Goal: Transaction & Acquisition: Obtain resource

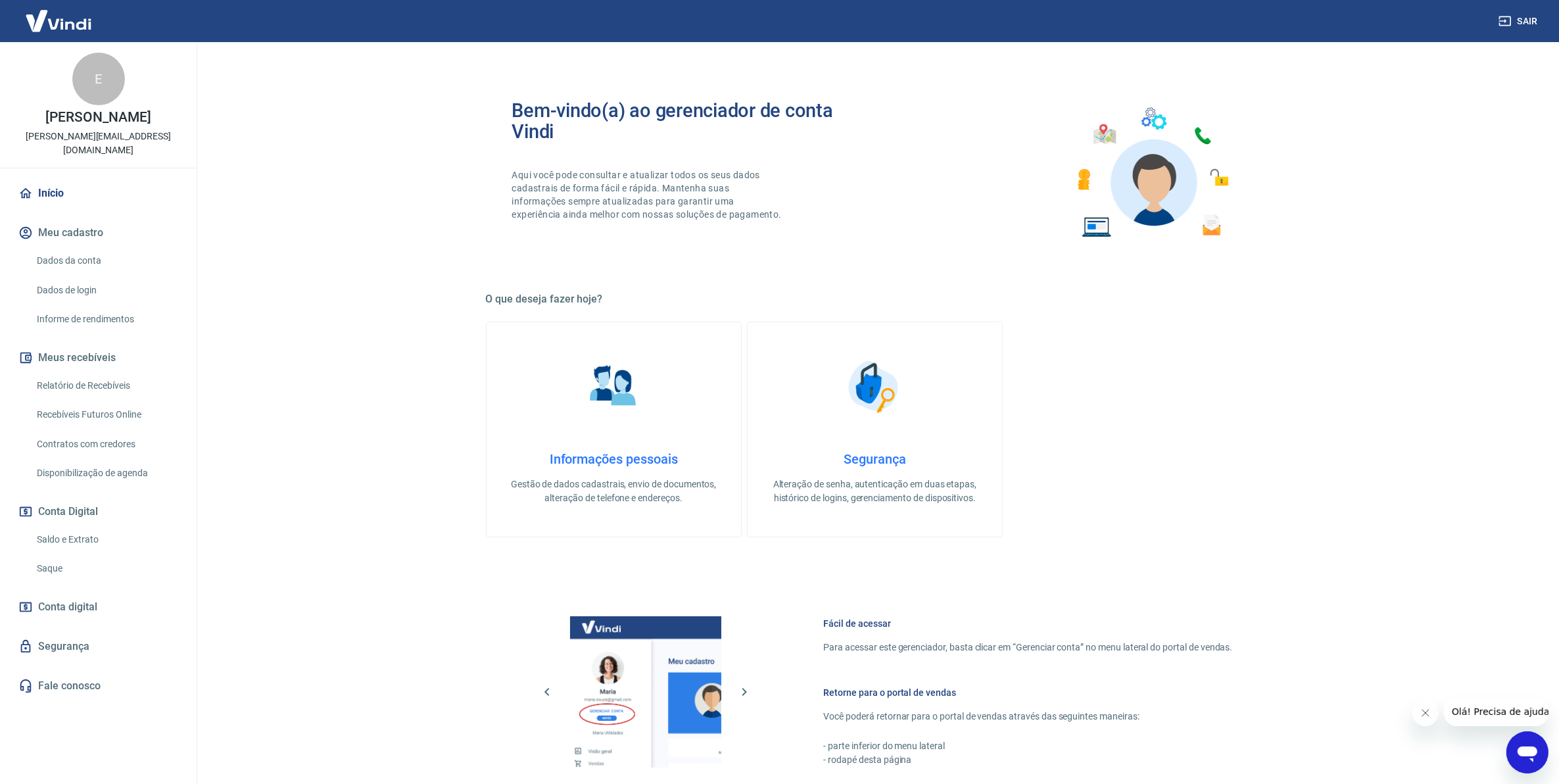
click at [334, 497] on main "Bem-vindo(a) ao gerenciador de conta Vindi Aqui você pode consultar e atualizar…" at bounding box center [875, 413] width 1368 height 742
click at [90, 372] on link "Relatório de Recebíveis" at bounding box center [106, 386] width 149 height 27
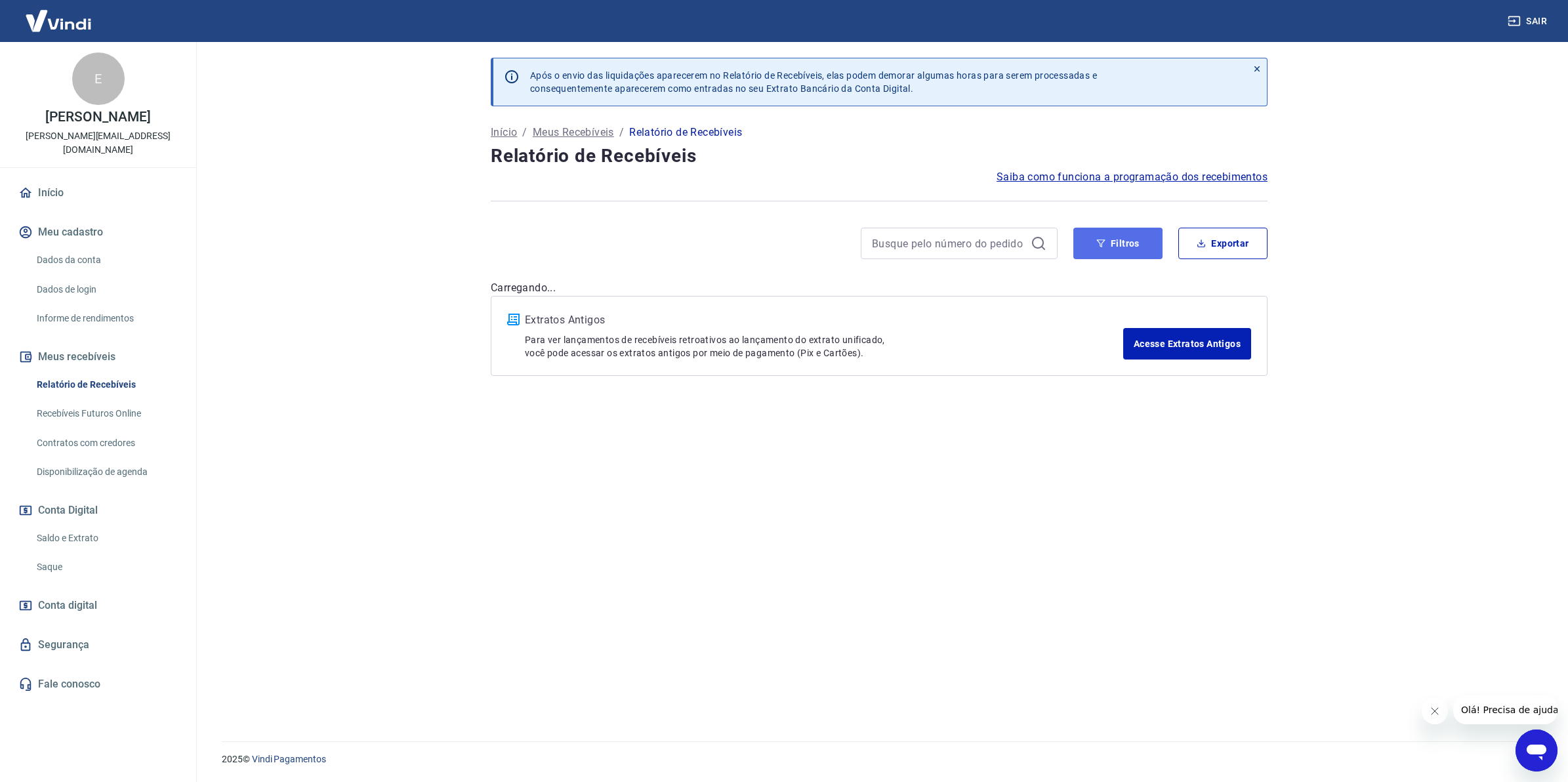
click at [1137, 240] on button "Filtros" at bounding box center [1117, 243] width 89 height 32
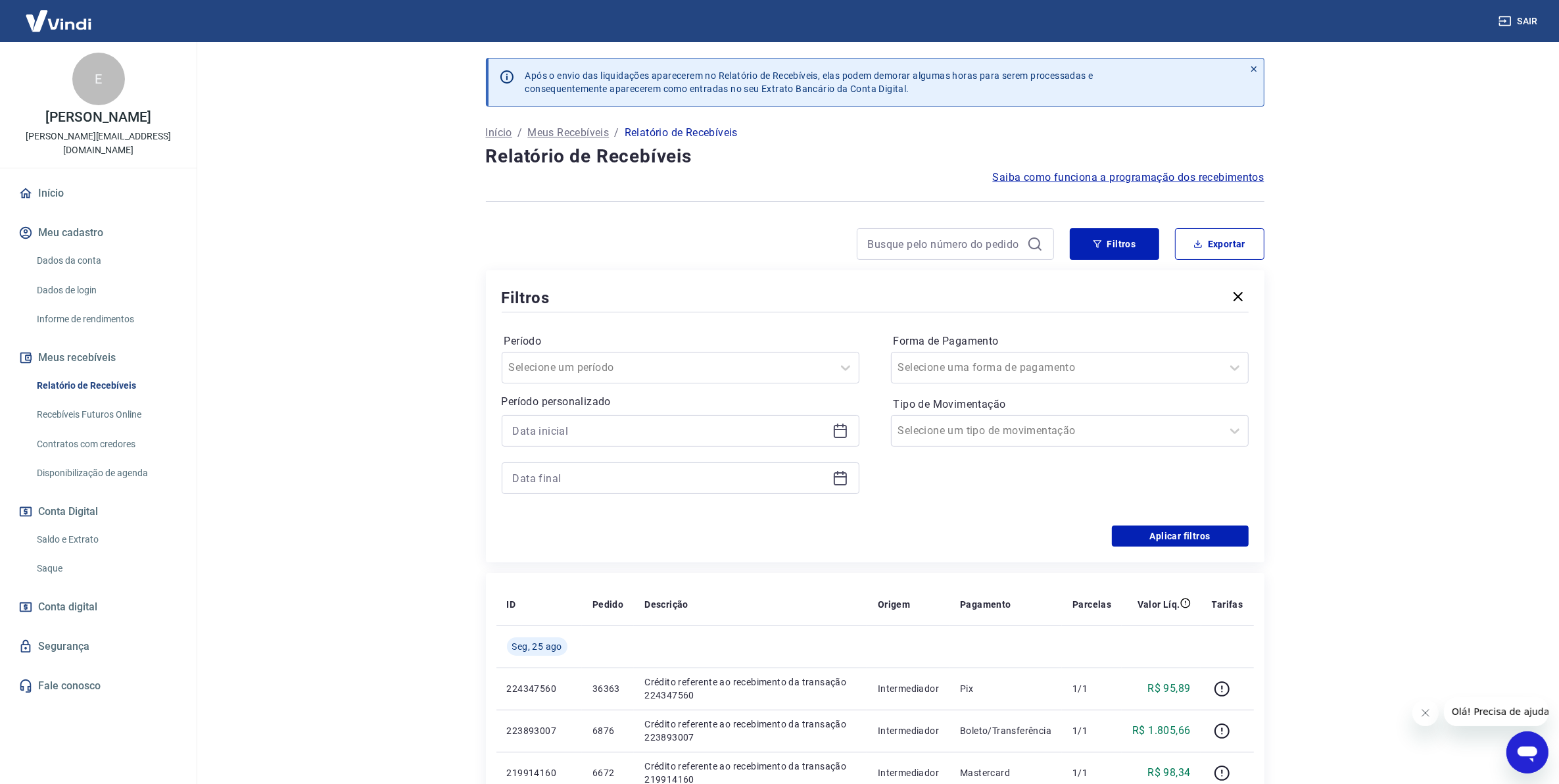
click at [847, 432] on div at bounding box center [680, 431] width 358 height 32
click at [843, 431] on icon at bounding box center [840, 431] width 16 height 16
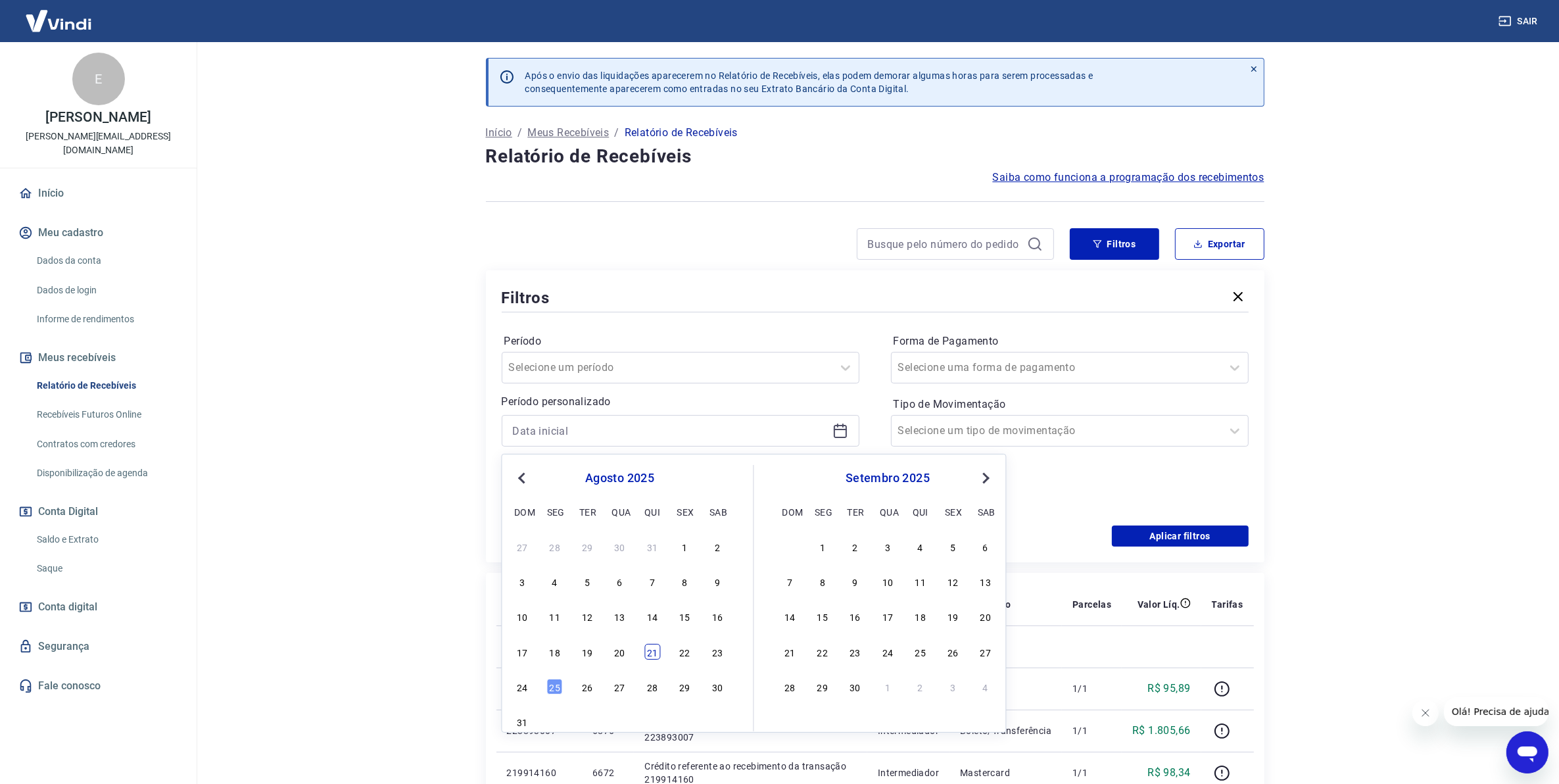
click at [653, 655] on div "21" at bounding box center [652, 652] width 16 height 16
type input "21/08/2025"
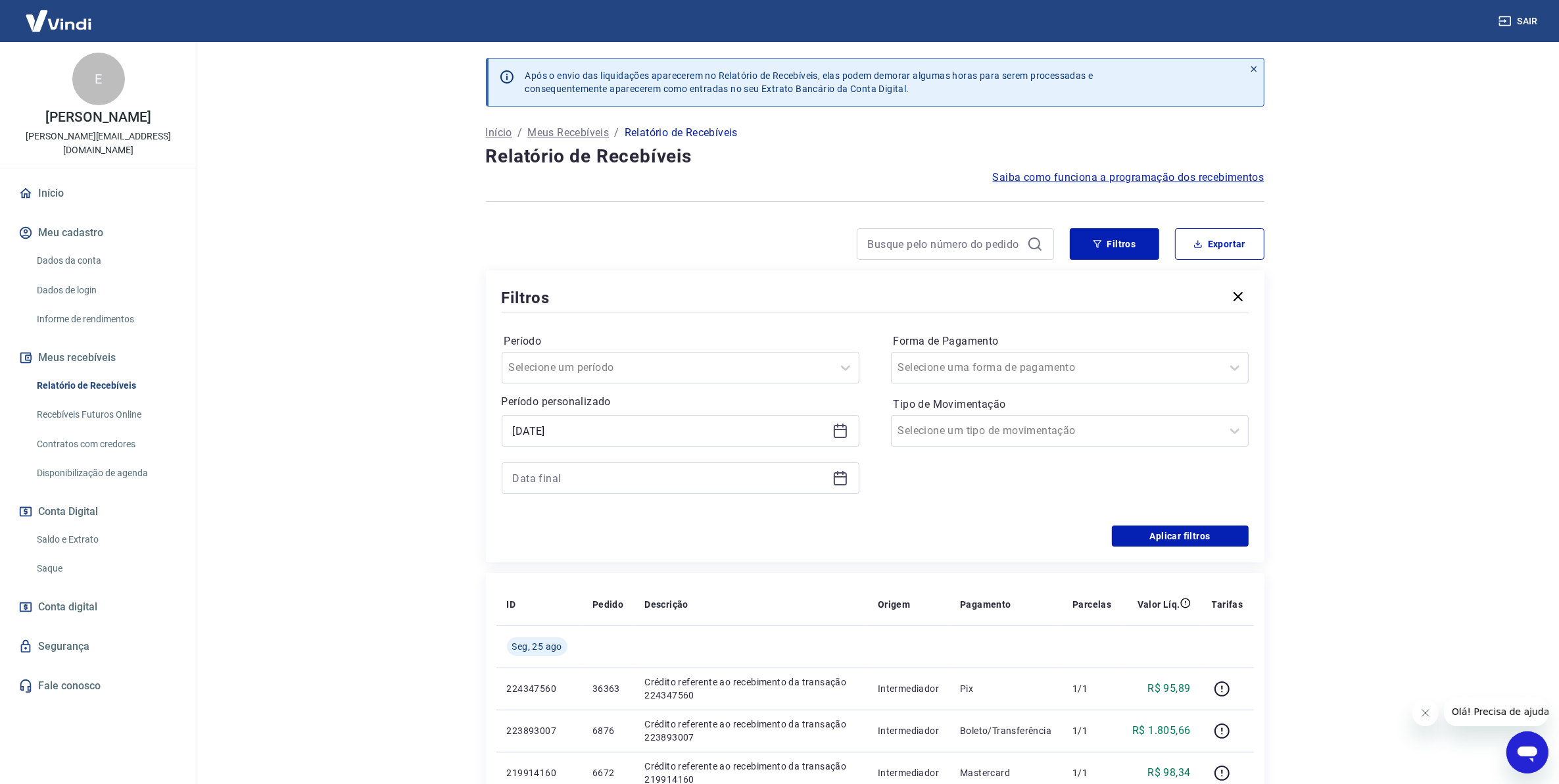
click at [846, 484] on icon at bounding box center [840, 478] width 16 height 16
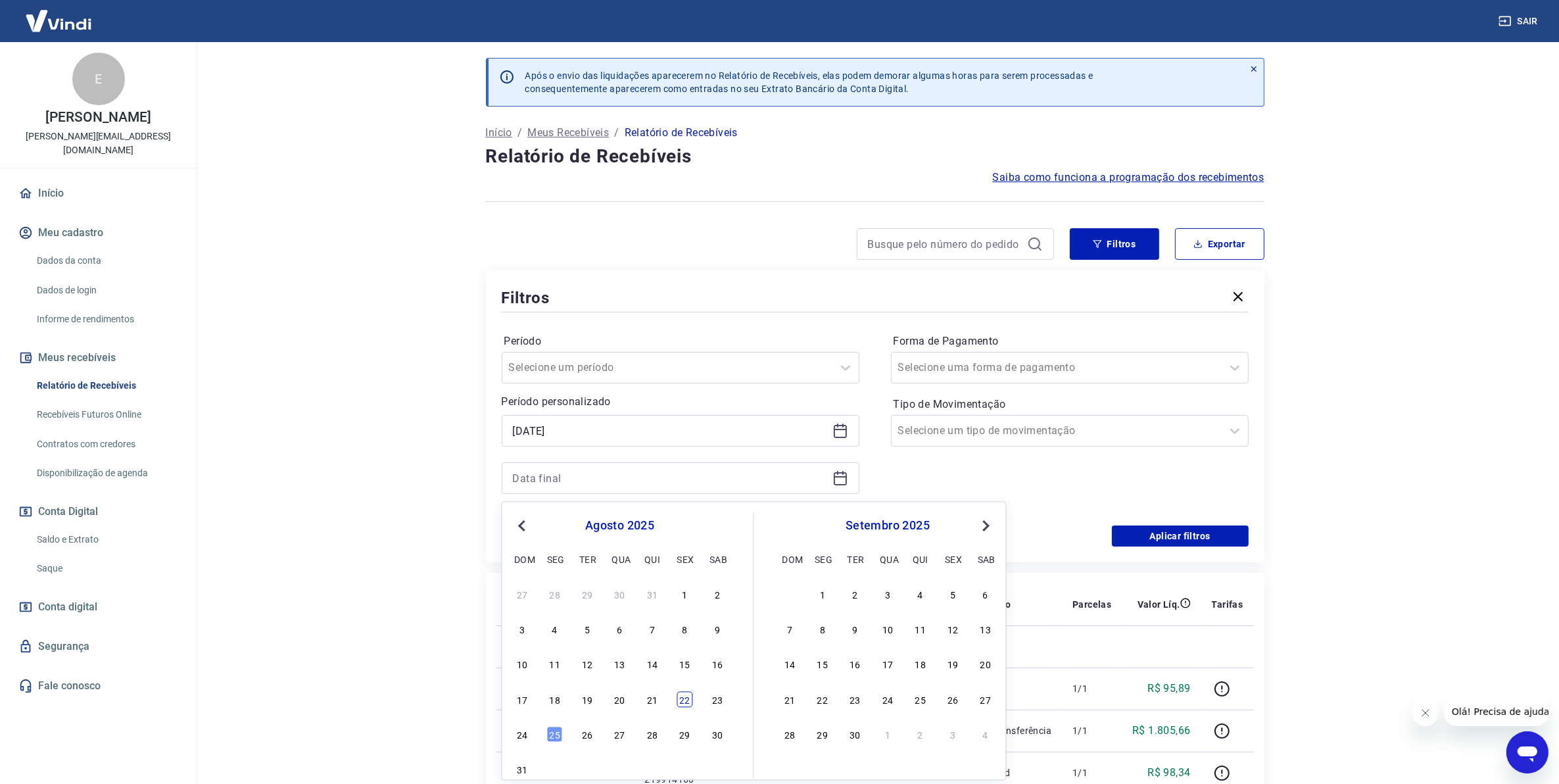
click at [690, 700] on div "22" at bounding box center [685, 698] width 16 height 16
type input "22/08/2025"
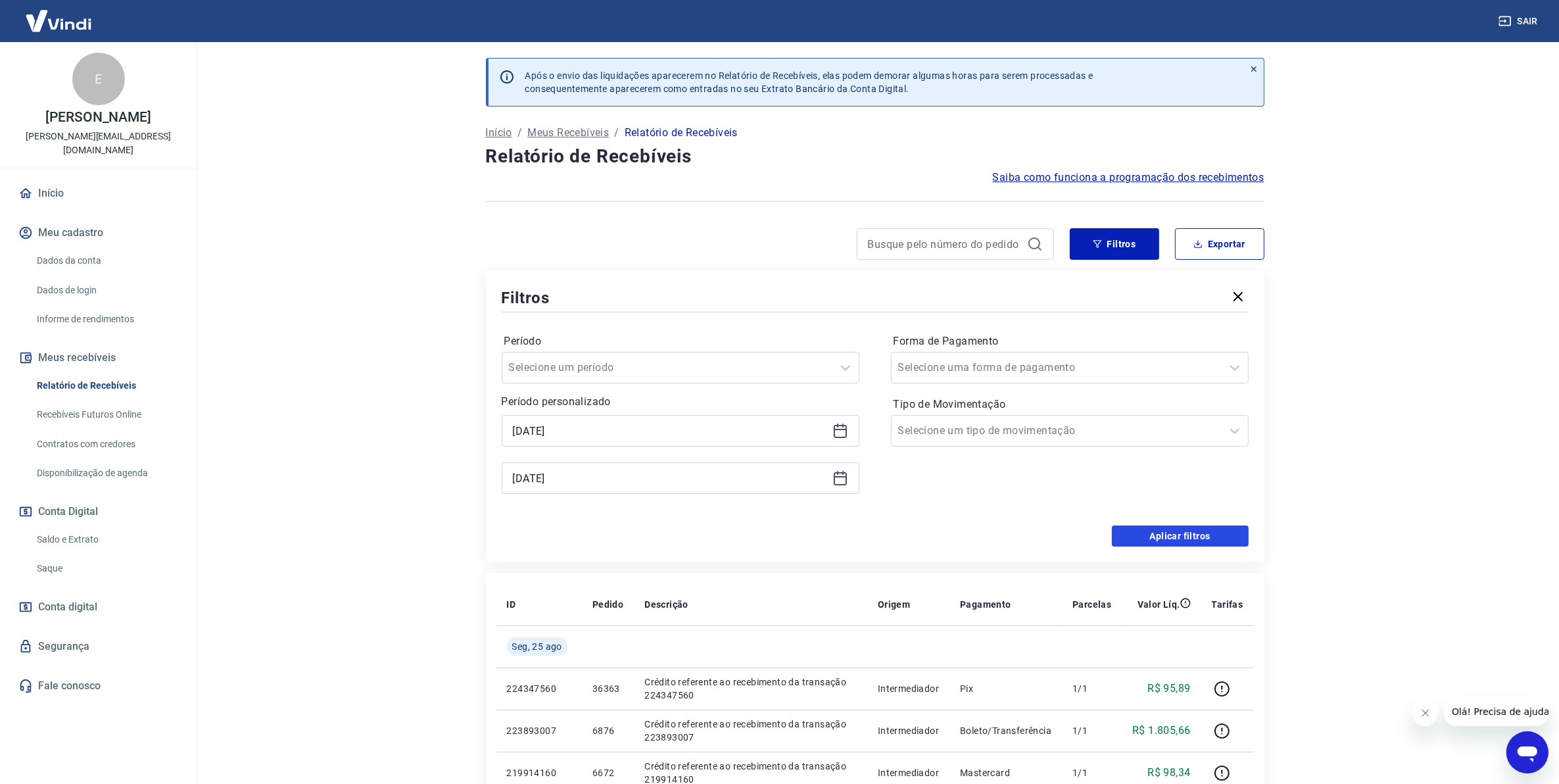
click at [1197, 540] on button "Aplicar filtros" at bounding box center [1180, 536] width 137 height 21
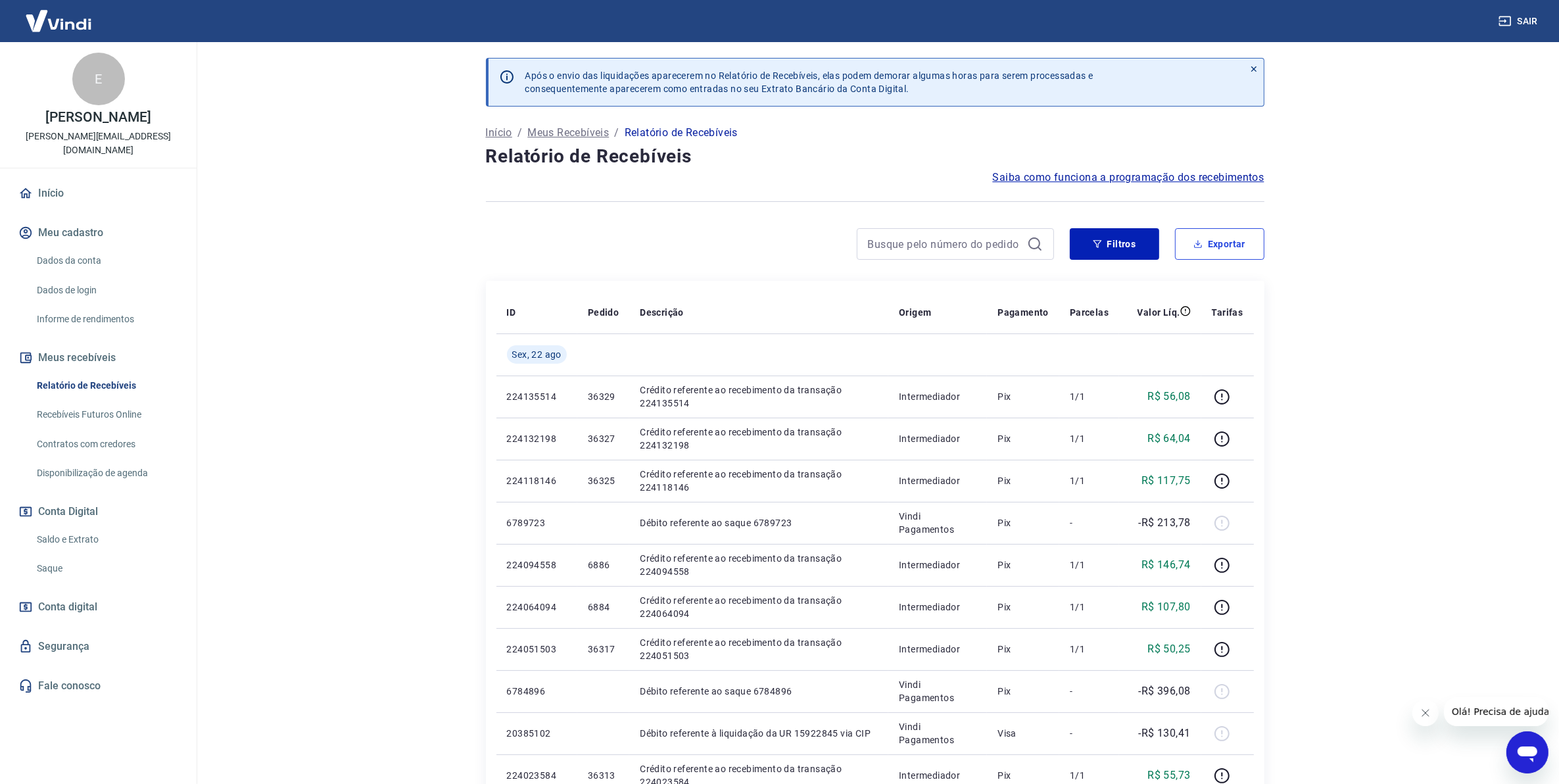
click at [1228, 251] on button "Exportar" at bounding box center [1220, 244] width 89 height 32
type input "21/08/2025"
type input "22/08/2025"
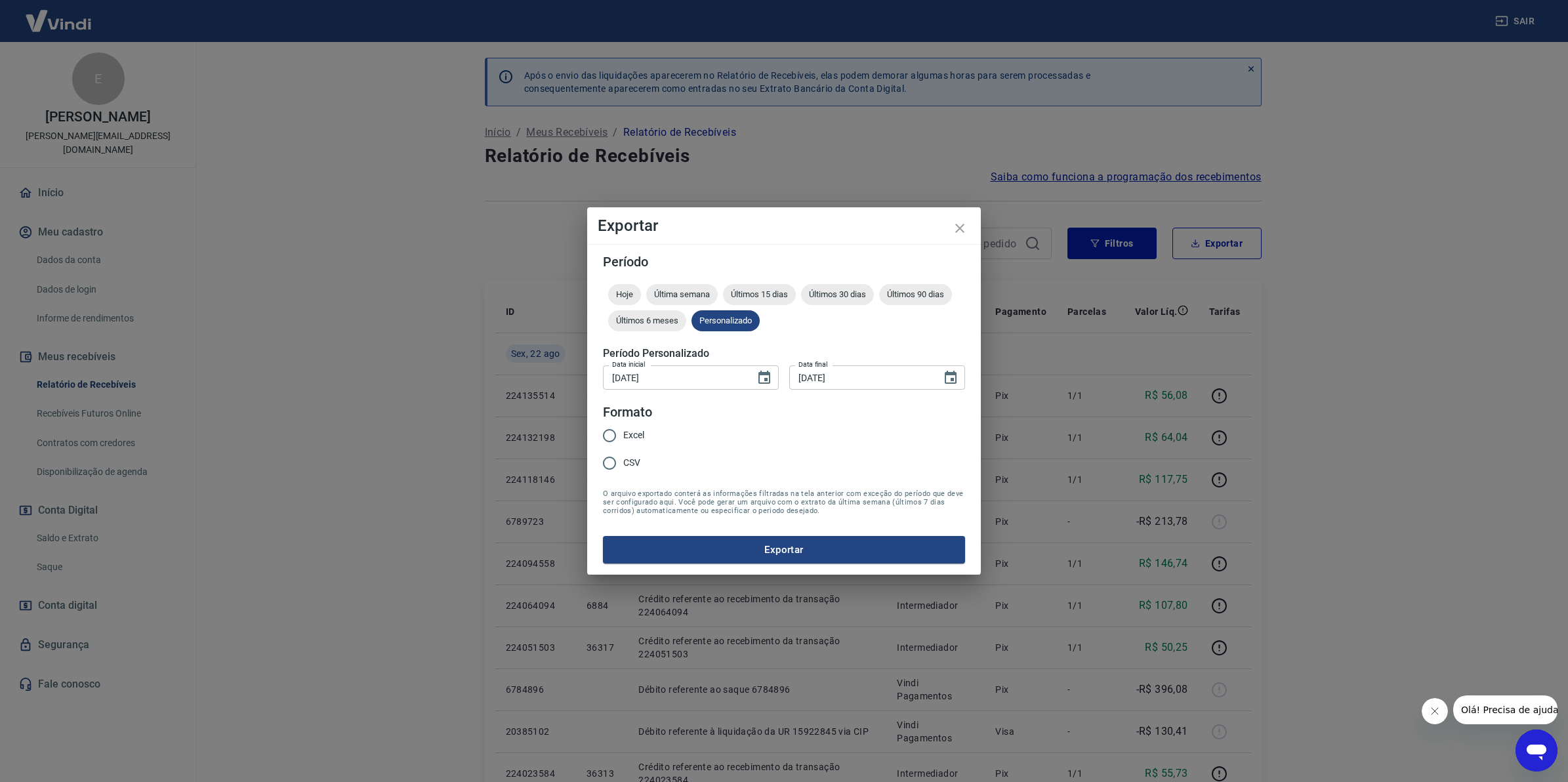
click at [625, 441] on span "Excel" at bounding box center [633, 435] width 21 height 14
click at [623, 441] on input "Excel" at bounding box center [609, 436] width 27 height 27
radio input "true"
click at [703, 564] on div "Período Hoje Última semana Últimos 15 dias Últimos 30 dias Últimos 90 dias Últi…" at bounding box center [784, 409] width 393 height 331
click at [706, 553] on button "Exportar" at bounding box center [784, 550] width 362 height 27
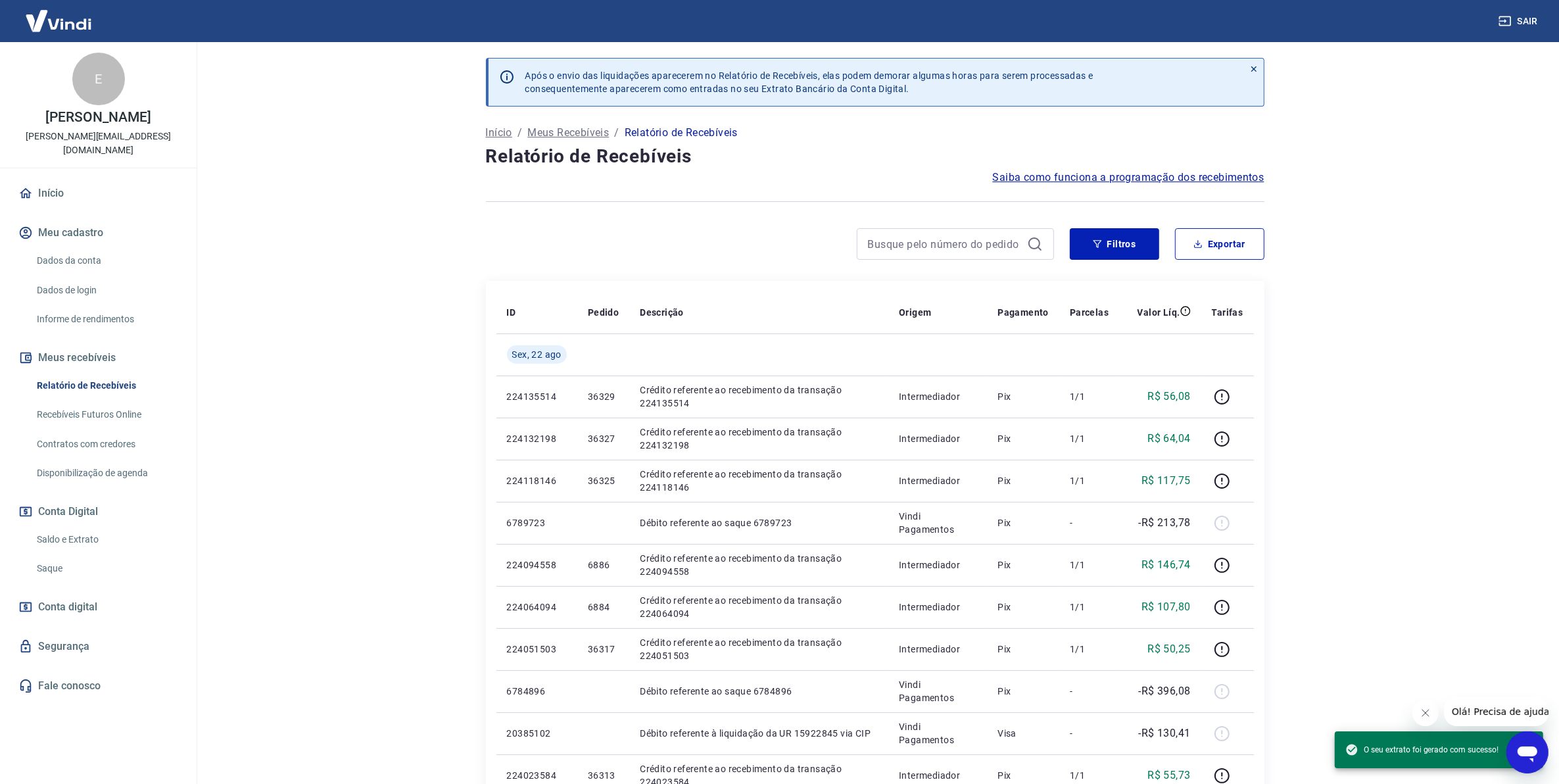
click at [74, 526] on link "Saldo e Extrato" at bounding box center [106, 540] width 149 height 27
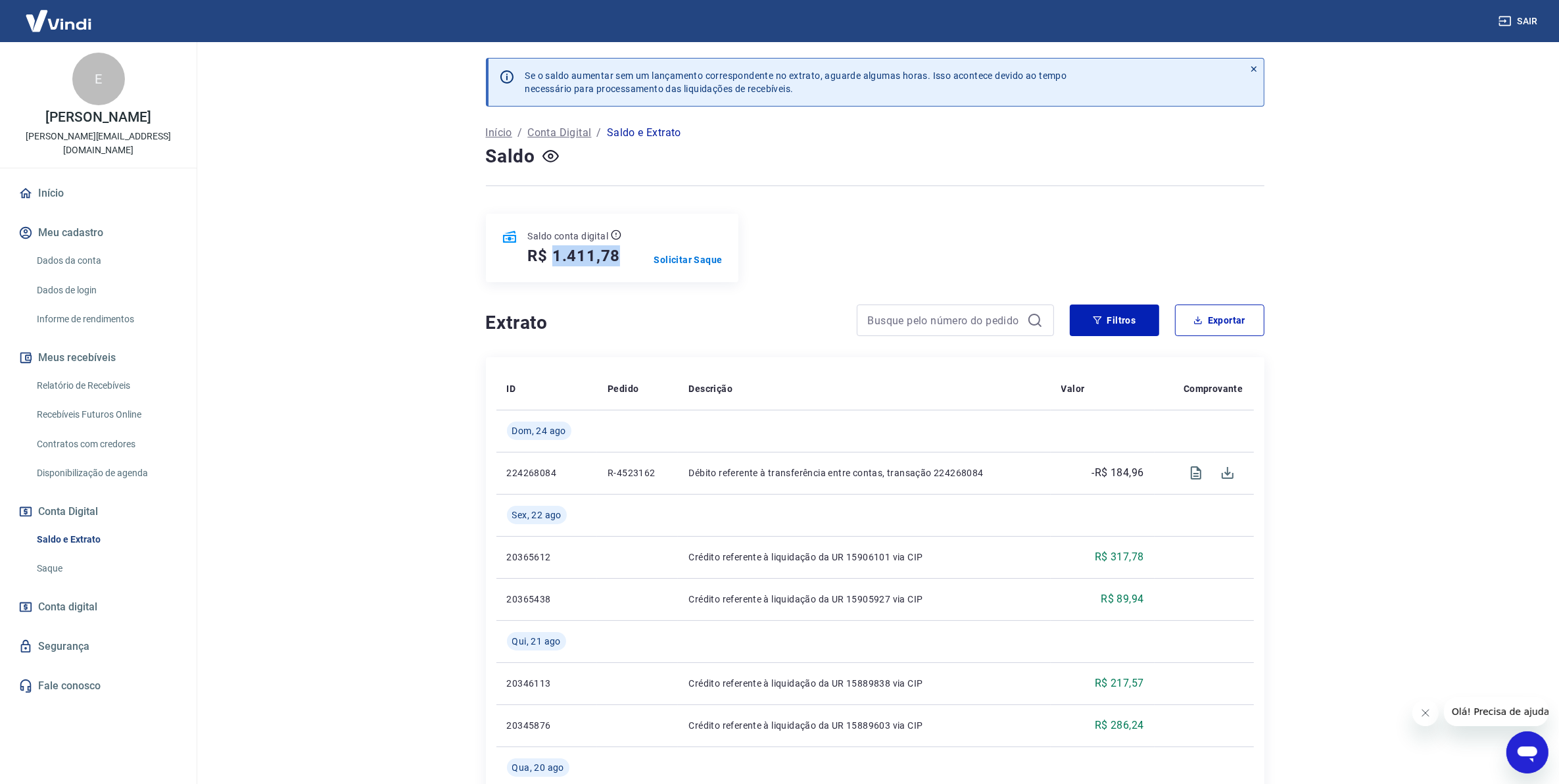
drag, startPoint x: 629, startPoint y: 257, endPoint x: 550, endPoint y: 268, distance: 79.8
click at [550, 268] on div "Saldo conta digital R$ 1.411,78 Solicitar Saque" at bounding box center [612, 247] width 253 height 68
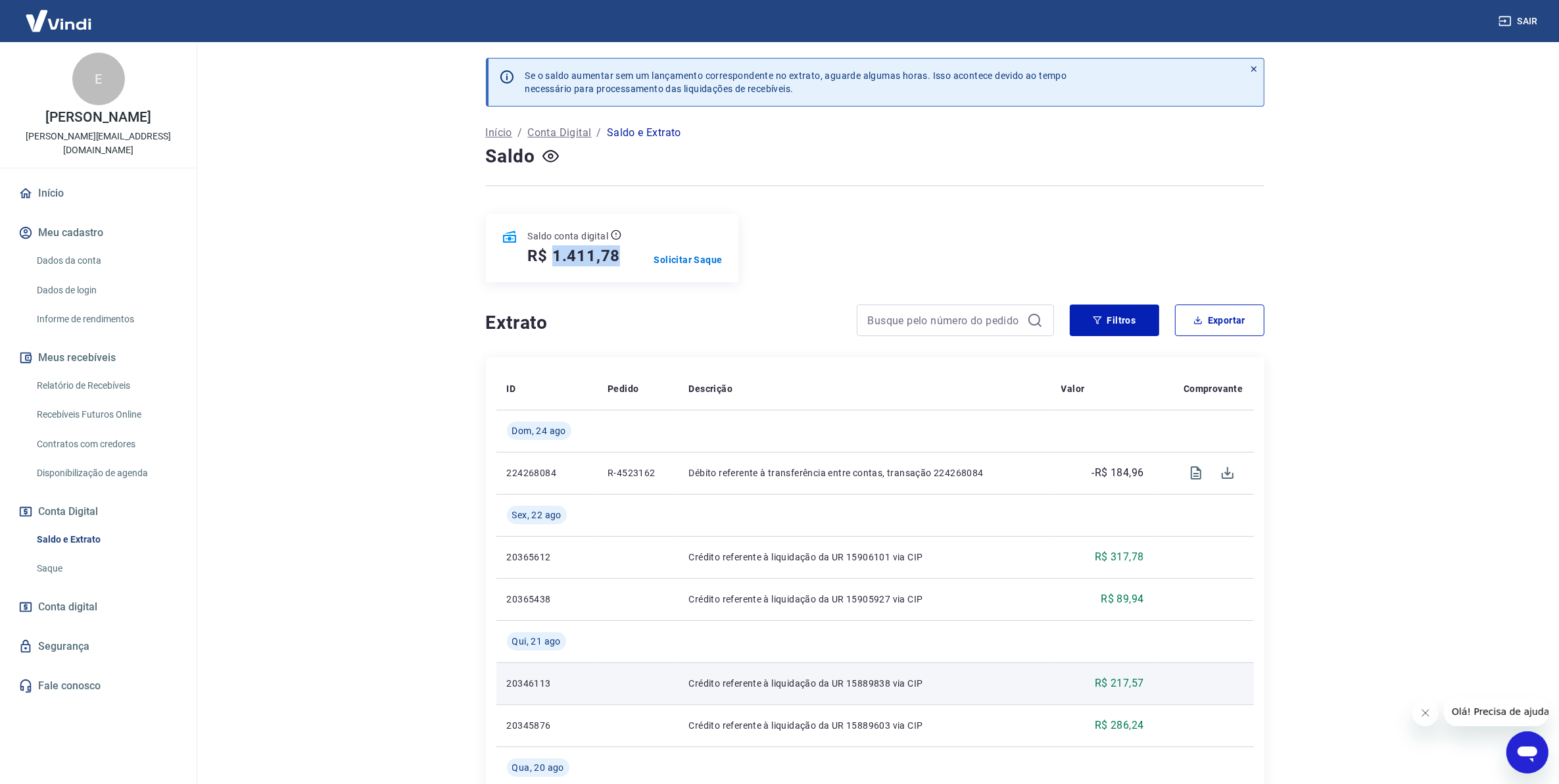
copy h5 "1.411,78"
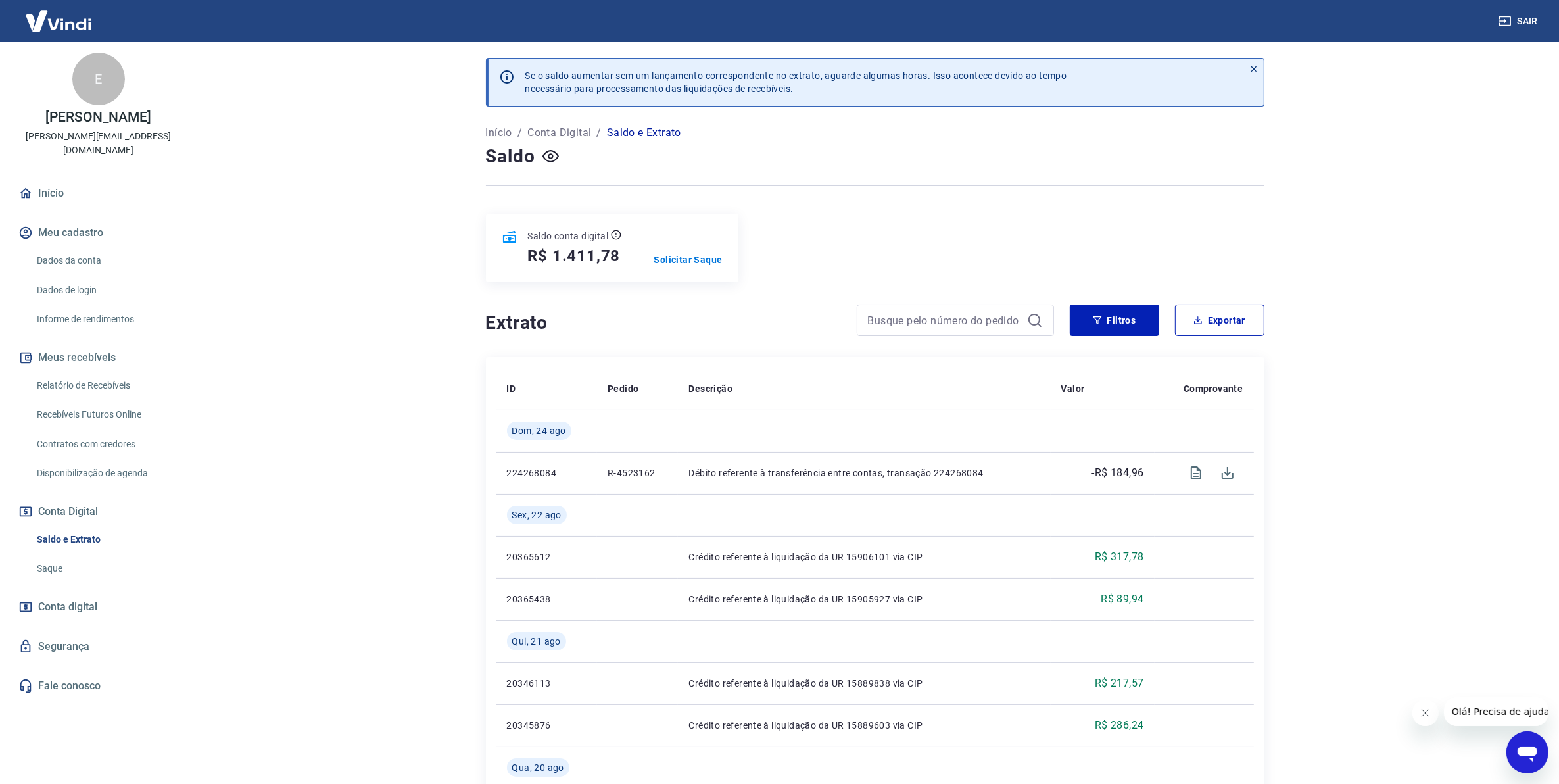
click at [332, 449] on main "Se o saldo aumentar sem um lançamento correspondente no extrato, aguarde alguma…" at bounding box center [875, 413] width 1368 height 742
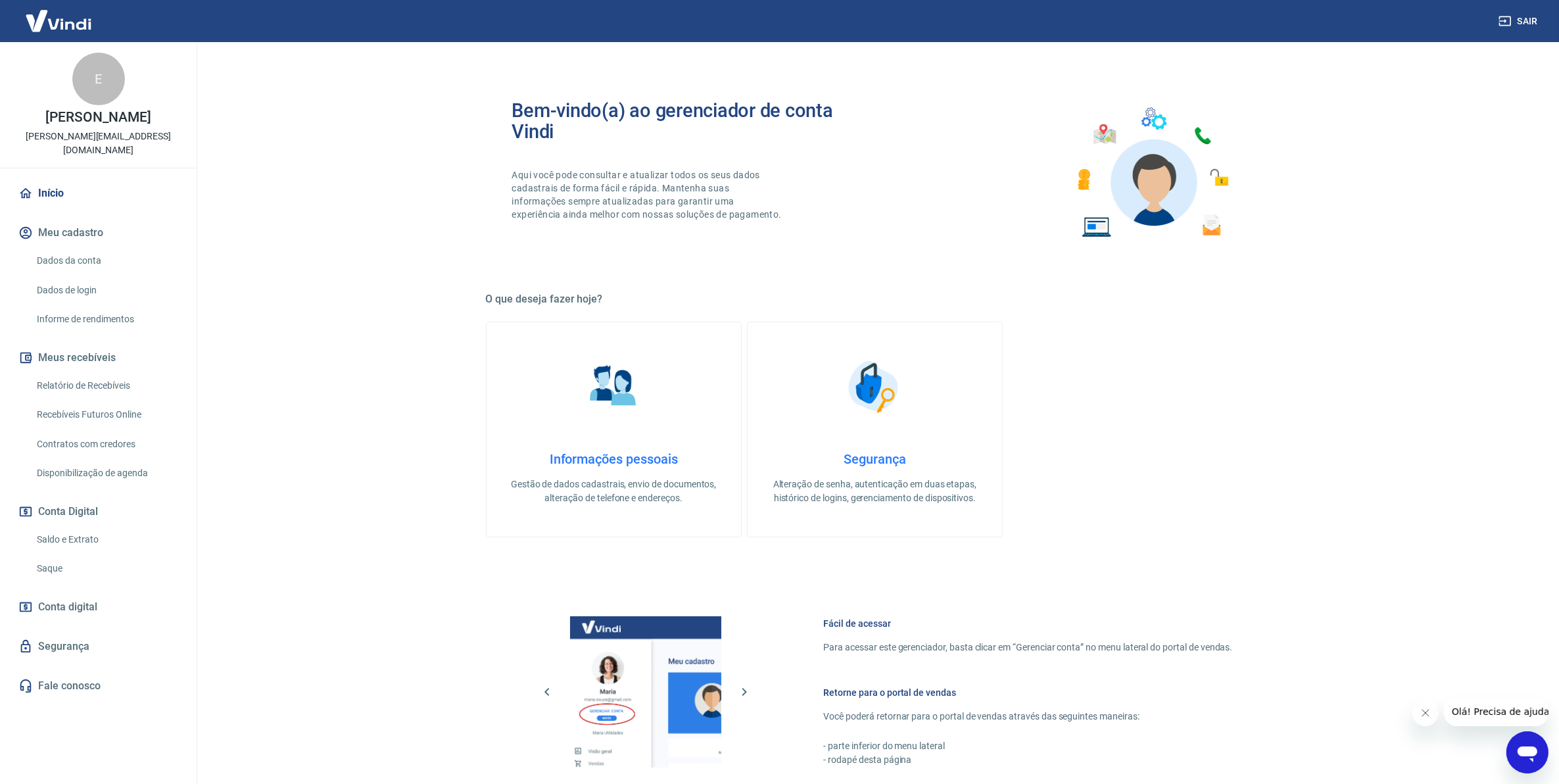
drag, startPoint x: 123, startPoint y: 375, endPoint x: 185, endPoint y: 383, distance: 62.5
click at [123, 375] on link "Relatório de Recebíveis" at bounding box center [106, 386] width 149 height 27
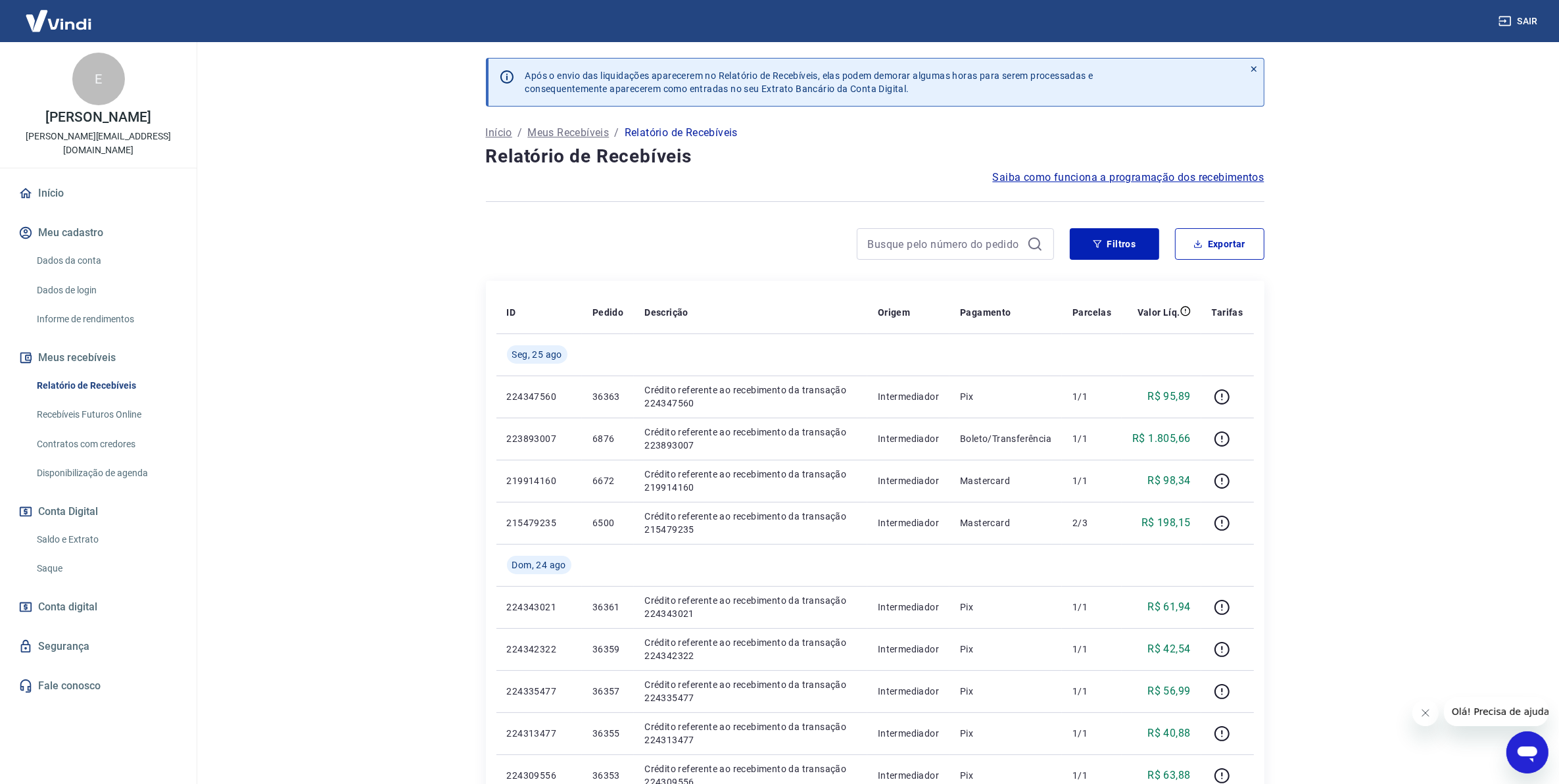
click at [113, 526] on link "Saldo e Extrato" at bounding box center [106, 540] width 149 height 27
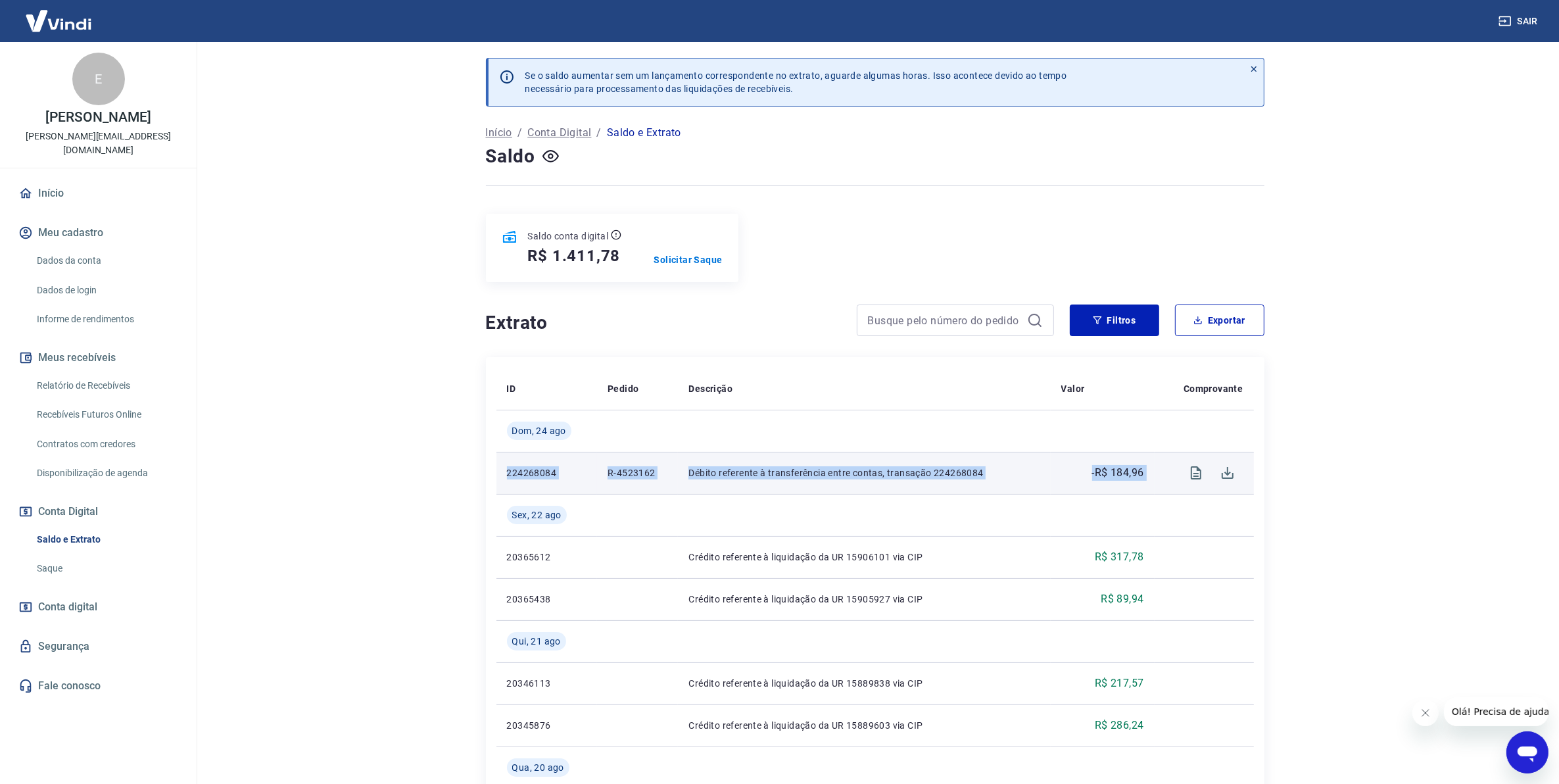
drag, startPoint x: 1164, startPoint y: 477, endPoint x: 502, endPoint y: 472, distance: 662.0
click at [502, 472] on tr "224268084 R-4523162 Débito referente à transferência entre contas, transação 22…" at bounding box center [875, 473] width 758 height 42
copy tr "224268084 R-4523162 Débito referente à transferência entre contas, transação 22…"
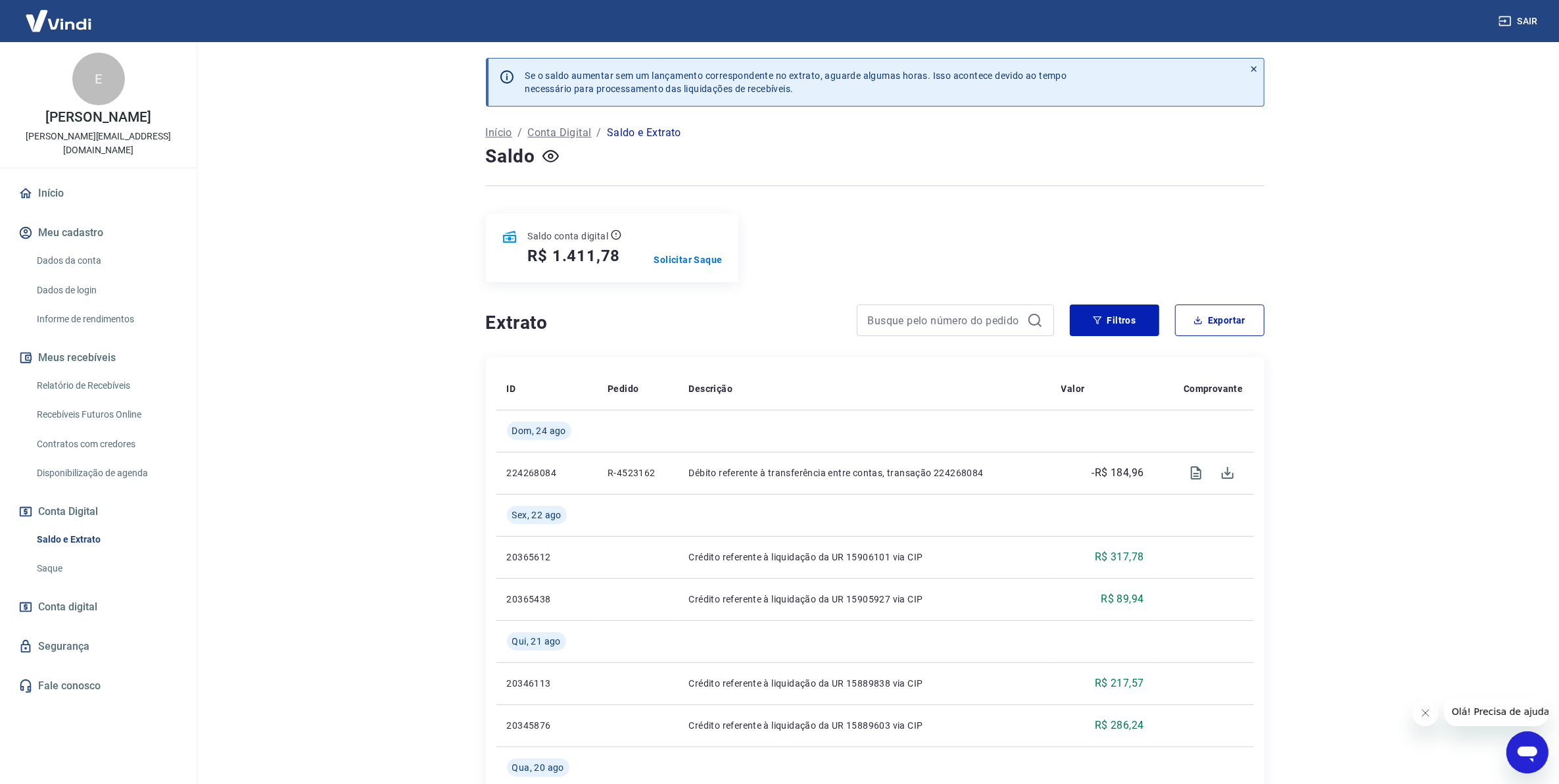
drag, startPoint x: 319, startPoint y: 738, endPoint x: 372, endPoint y: 724, distance: 54.8
click at [319, 738] on main "Se o saldo aumentar sem um lançamento correspondente no extrato, aguarde alguma…" at bounding box center [875, 413] width 1368 height 742
drag, startPoint x: 1427, startPoint y: 450, endPoint x: 1421, endPoint y: 445, distance: 7.8
click at [1427, 450] on main "Se o saldo aumentar sem um lançamento correspondente no extrato, aguarde alguma…" at bounding box center [875, 413] width 1368 height 742
